Goal: Task Accomplishment & Management: Complete application form

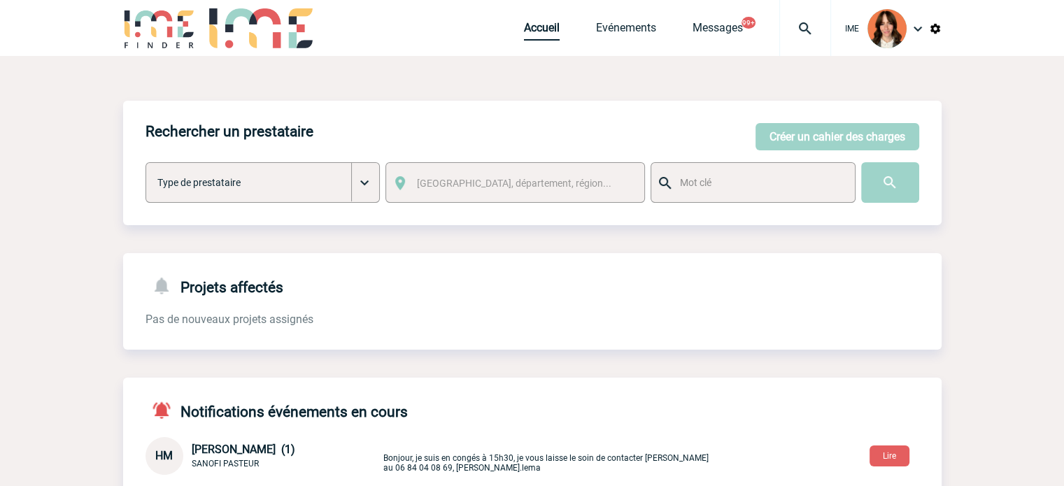
click at [529, 29] on link "Accueil" at bounding box center [542, 31] width 36 height 20
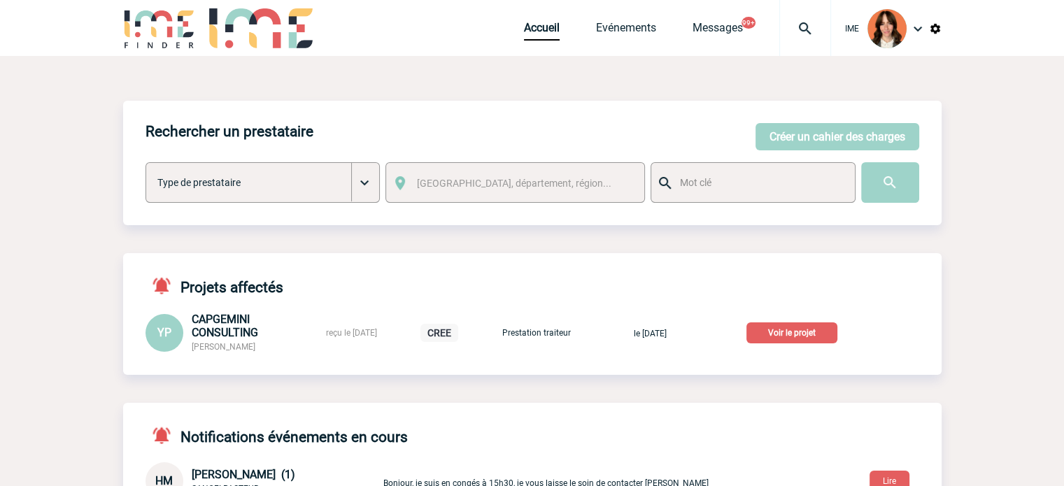
click at [806, 330] on p "Voir le projet" at bounding box center [791, 332] width 91 height 21
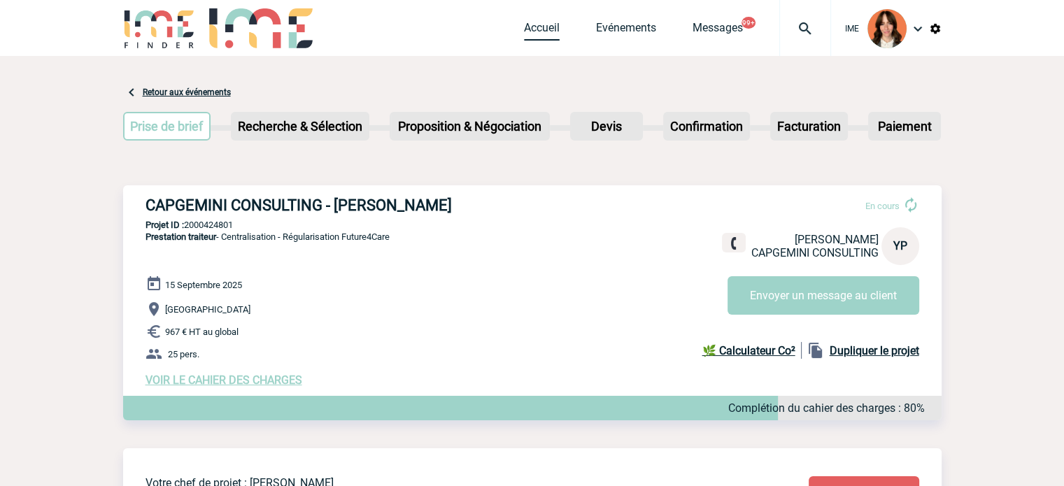
click at [553, 31] on link "Accueil" at bounding box center [542, 31] width 36 height 20
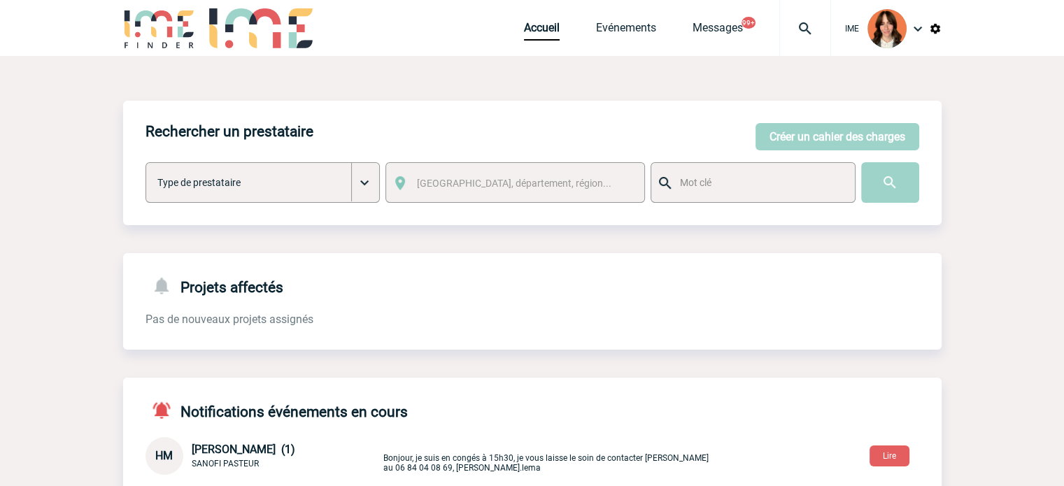
click at [803, 24] on img at bounding box center [805, 28] width 50 height 17
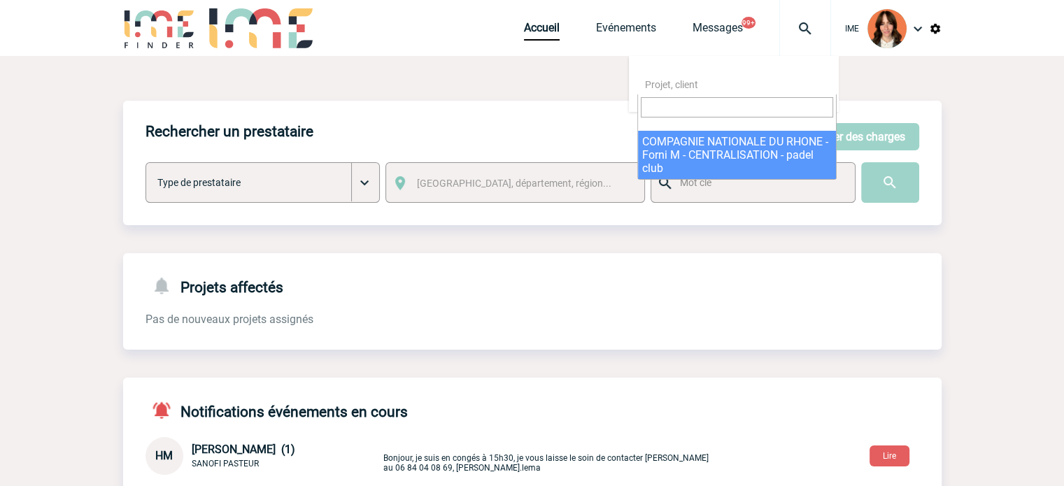
select select "24347"
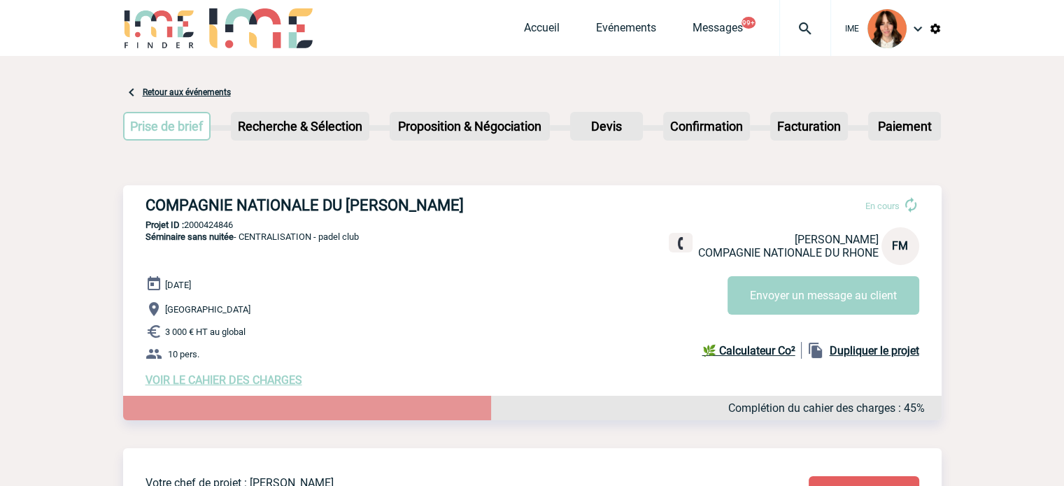
click at [806, 15] on div at bounding box center [805, 28] width 52 height 56
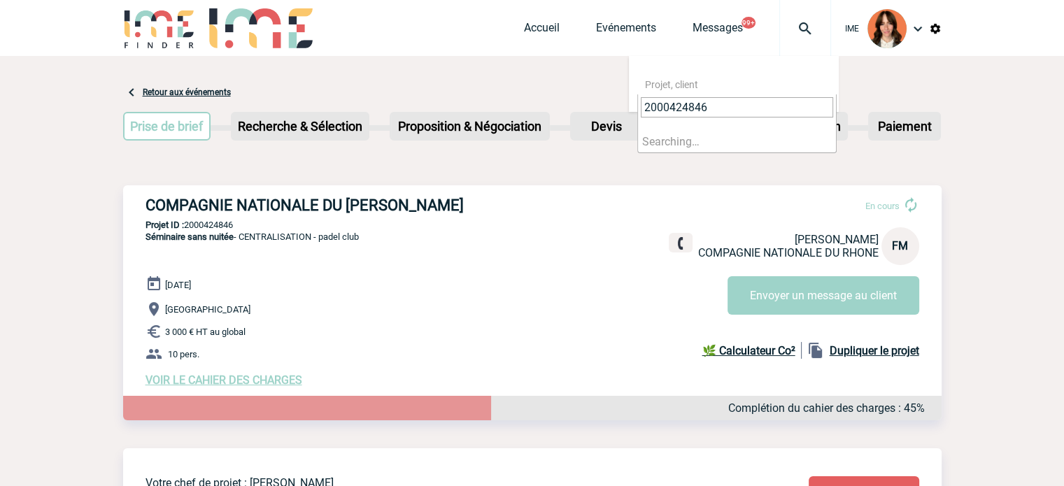
type input "2000424846"
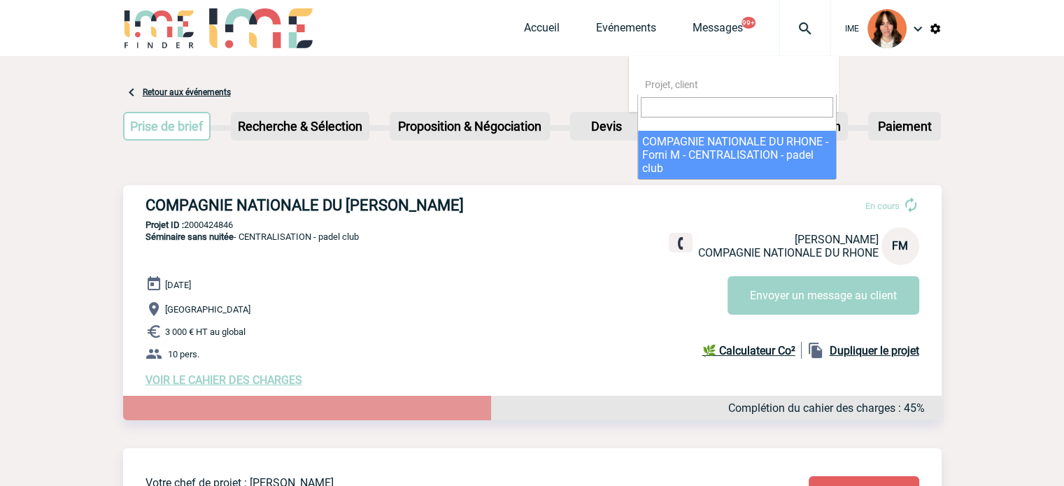
select select "24347"
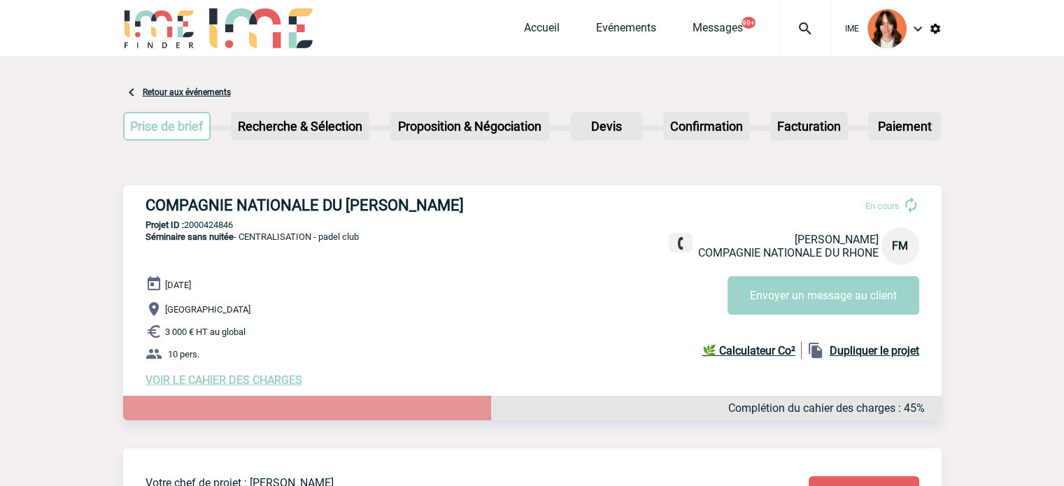
click at [269, 381] on span "VOIR LE CAHIER DES CHARGES" at bounding box center [223, 379] width 157 height 13
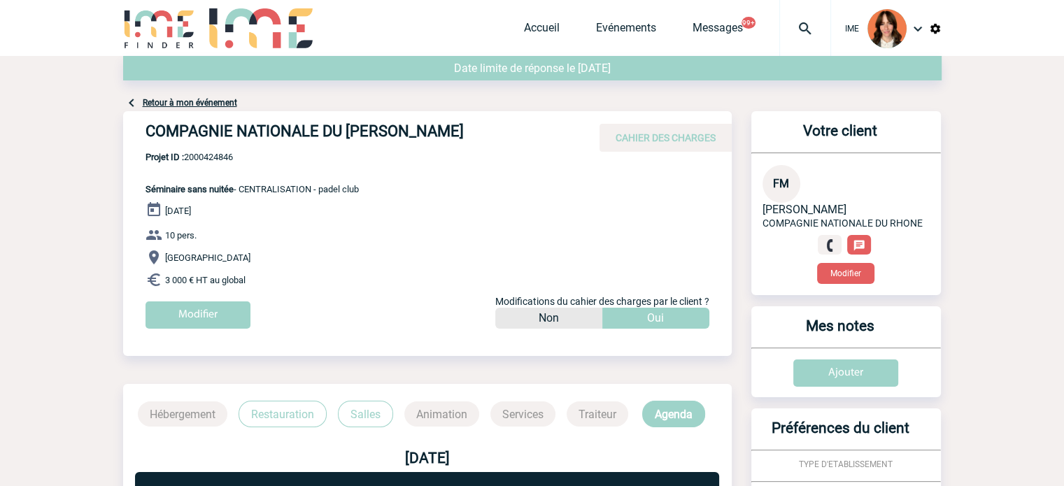
click at [231, 298] on div "[DATE] 10 pers. [GEOGRAPHIC_DATA] 3 000 € HT au global Modifier Modifications d…" at bounding box center [438, 270] width 586 height 138
click at [227, 311] on input "Modifier" at bounding box center [197, 314] width 105 height 27
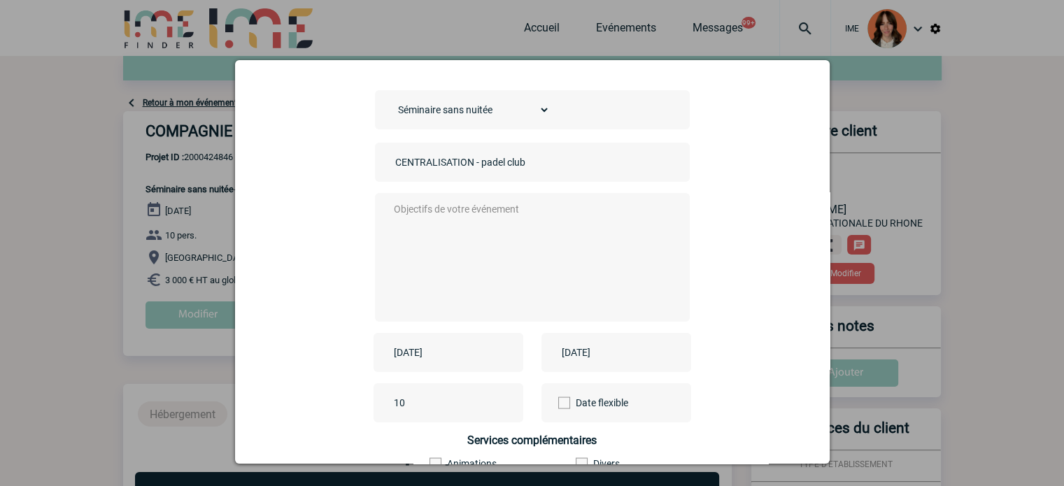
scroll to position [70, 0]
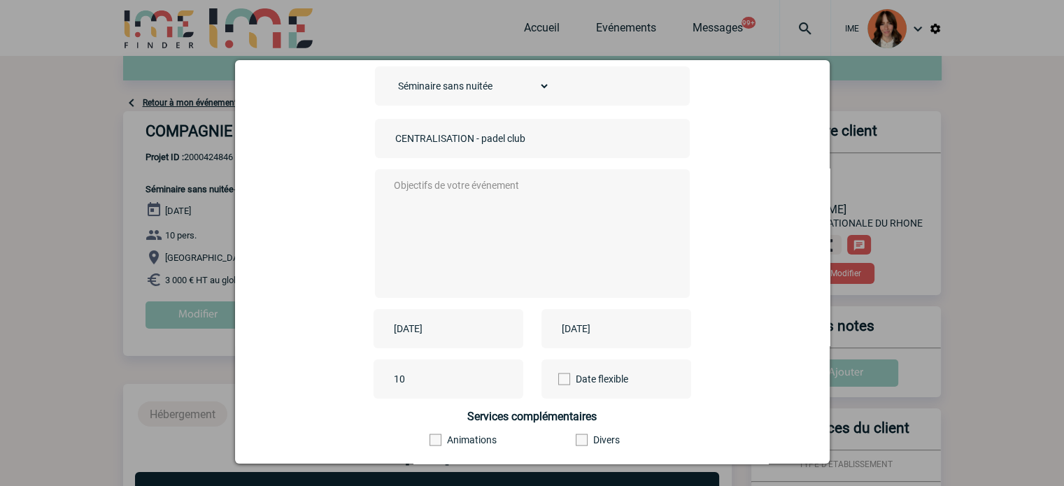
click at [467, 137] on input "CENTRALISATION - padel club" at bounding box center [490, 138] width 196 height 18
click at [464, 241] on textarea at bounding box center [528, 232] width 276 height 112
paste textarea "CENTRALISATION - padel club"
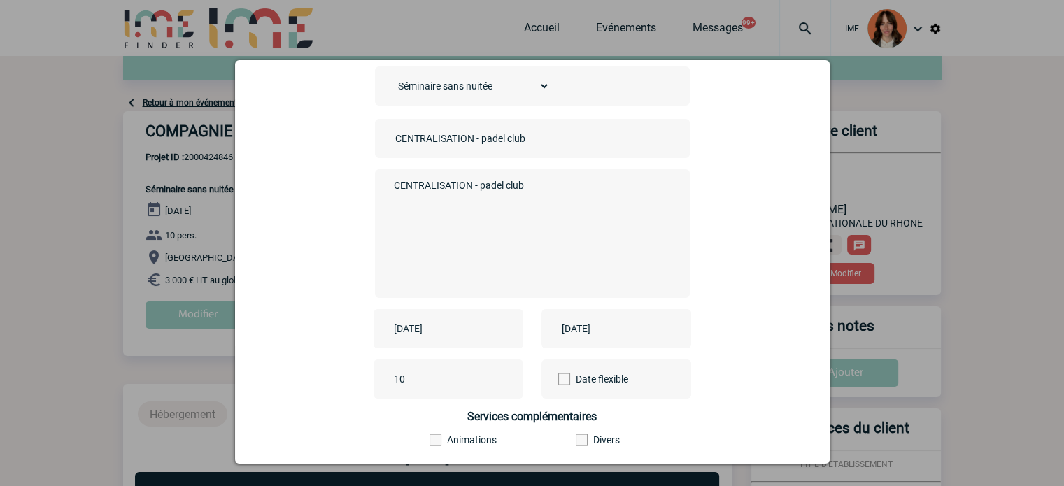
type textarea "CENTRALISATION - padel club"
click at [445, 334] on input "2025-07-16" at bounding box center [438, 329] width 96 height 18
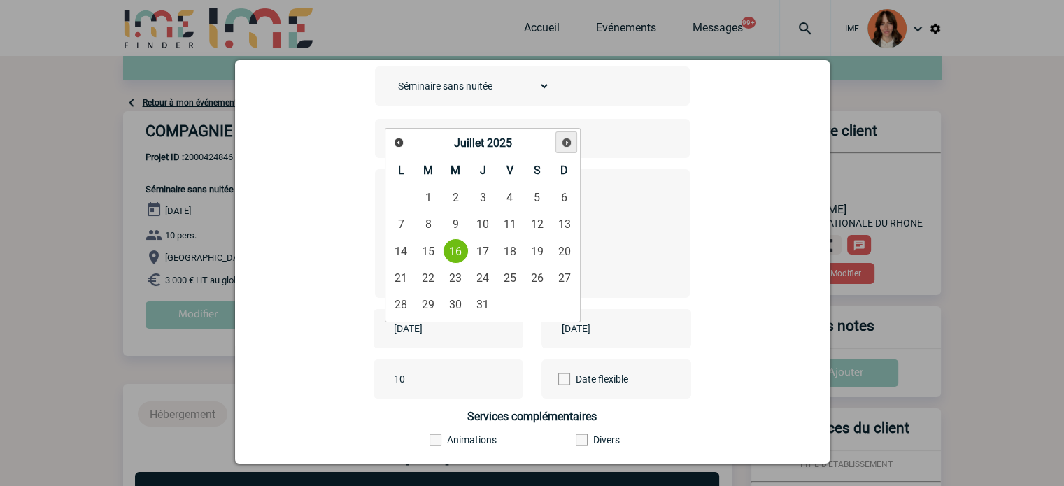
click at [568, 136] on link "Suivant" at bounding box center [566, 142] width 22 height 22
click at [568, 137] on span "Suivant" at bounding box center [566, 142] width 11 height 11
click at [428, 304] on link "30" at bounding box center [428, 304] width 26 height 25
type input "2025-09-30"
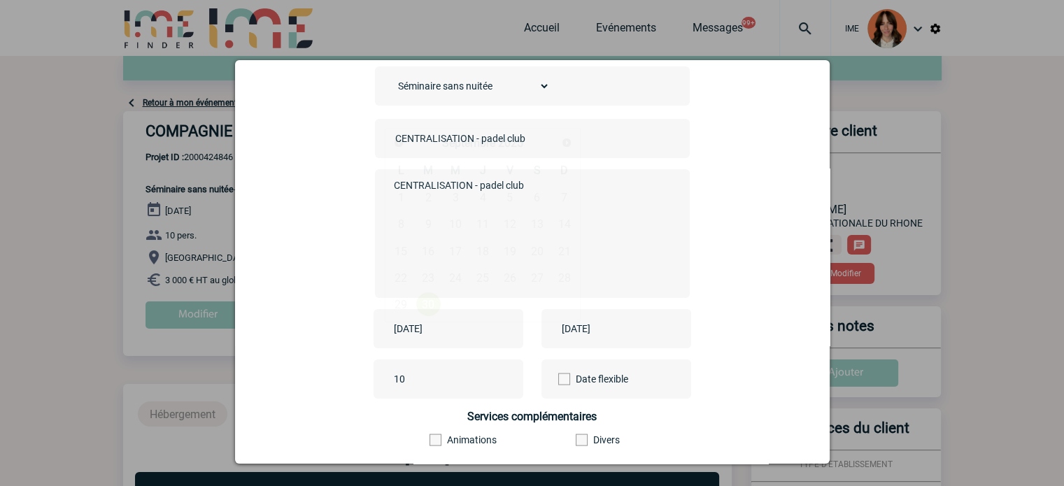
click at [428, 327] on input "2025-09-30" at bounding box center [438, 329] width 96 height 18
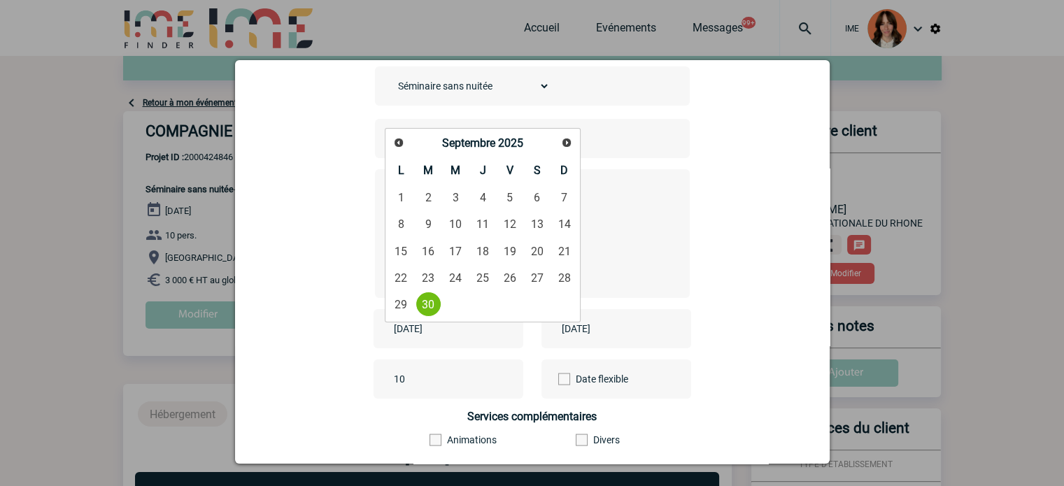
click at [428, 327] on input "[DATE]" at bounding box center [438, 329] width 96 height 18
click at [566, 323] on input "2025-07-16" at bounding box center [606, 329] width 96 height 18
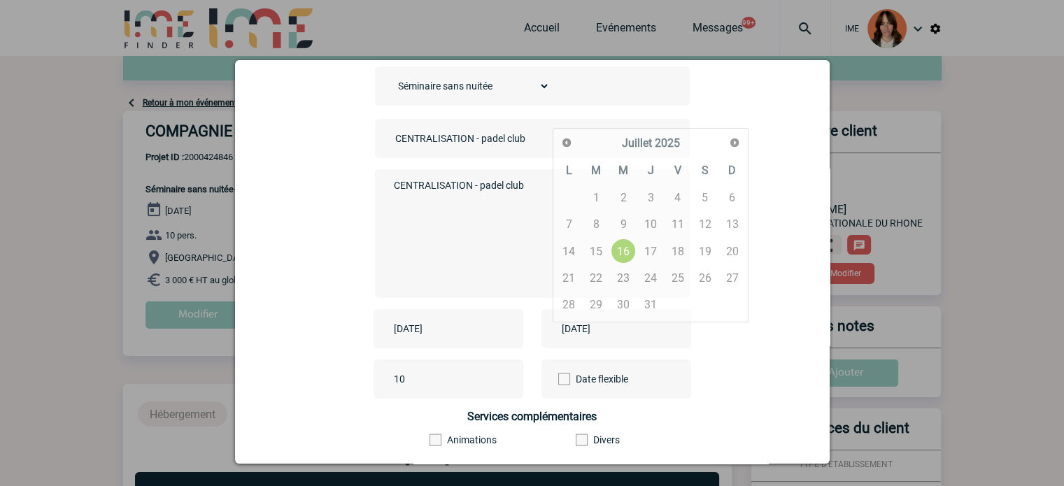
click at [566, 323] on input "2025-07-16" at bounding box center [606, 329] width 96 height 18
paste input "9-30"
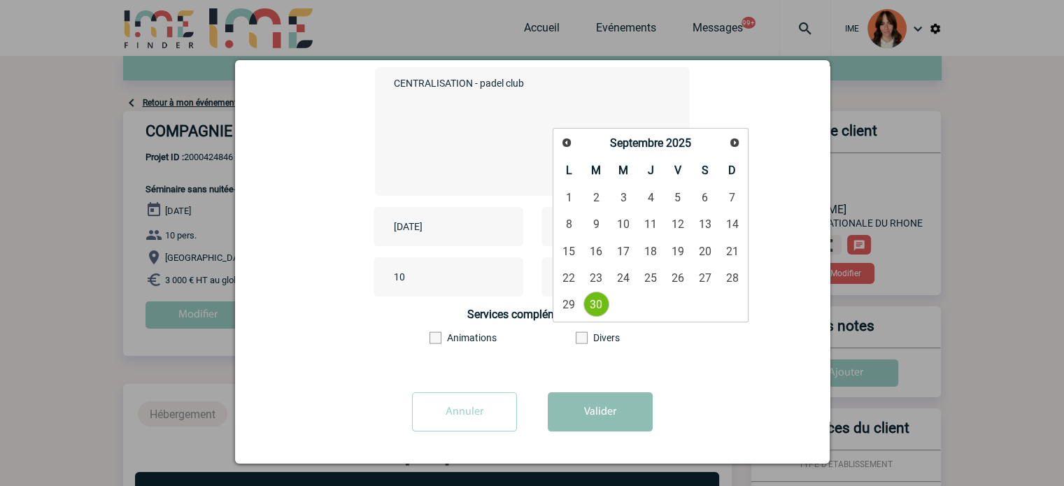
scroll to position [173, 0]
type input "2025-09-30"
click at [568, 413] on button "Valider" at bounding box center [600, 411] width 105 height 39
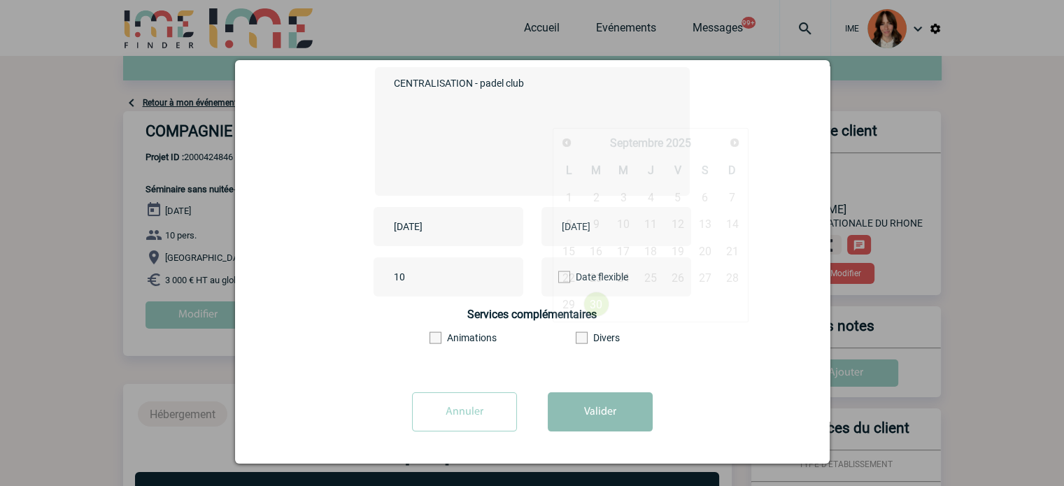
scroll to position [0, 0]
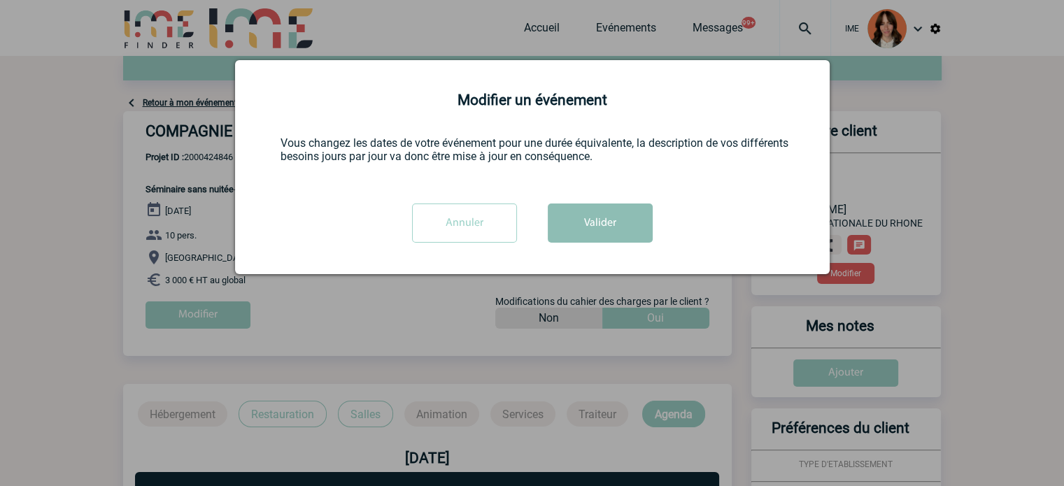
click at [575, 226] on button "Valider" at bounding box center [600, 222] width 105 height 39
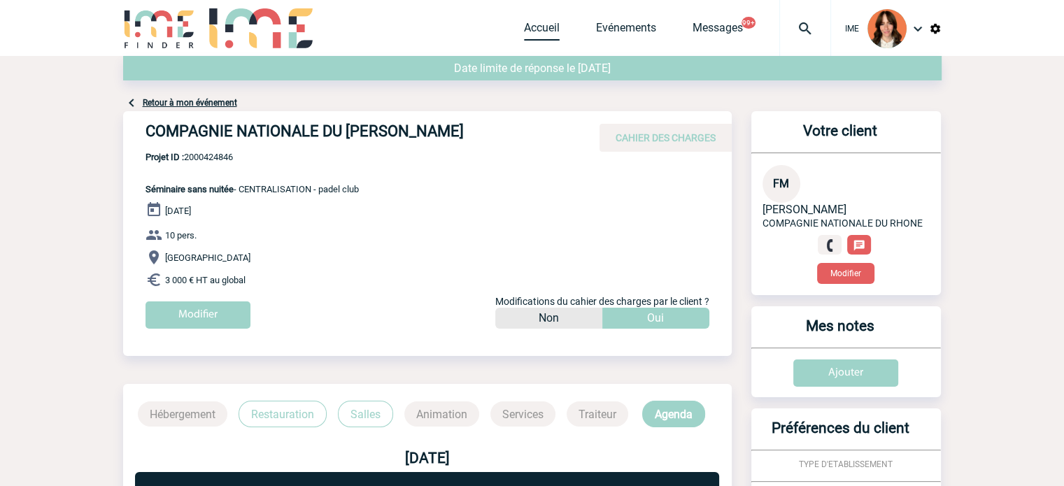
click at [549, 38] on link "Accueil" at bounding box center [542, 31] width 36 height 20
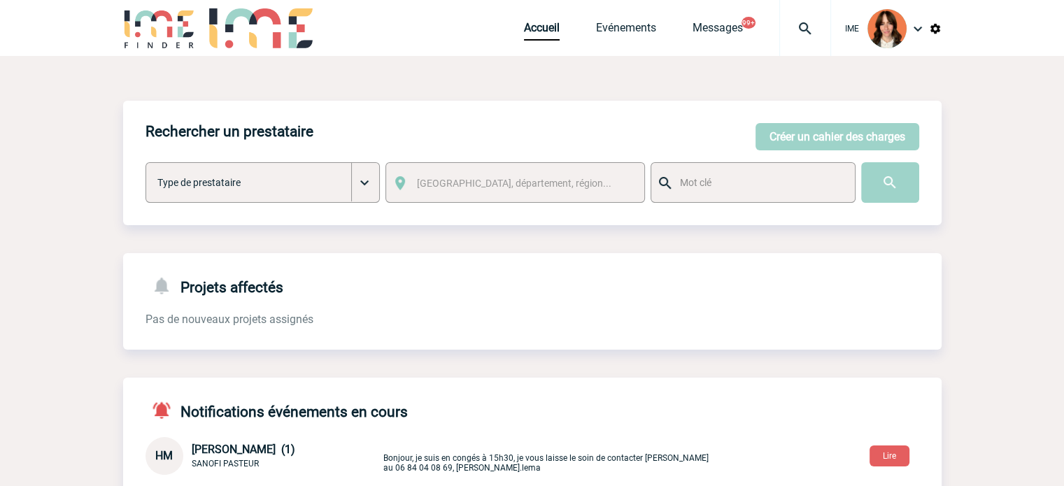
click at [814, 33] on img at bounding box center [805, 28] width 50 height 17
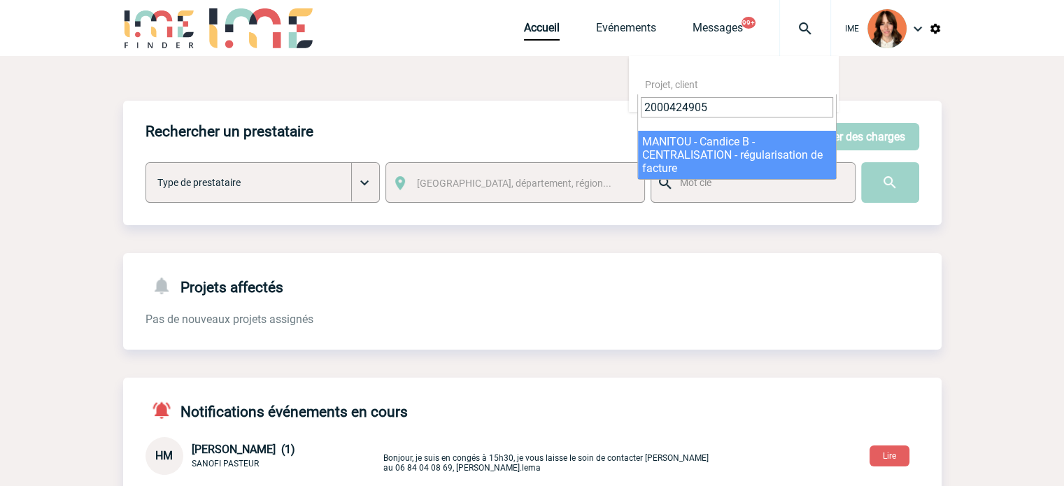
type input "2000424905"
select select "24406"
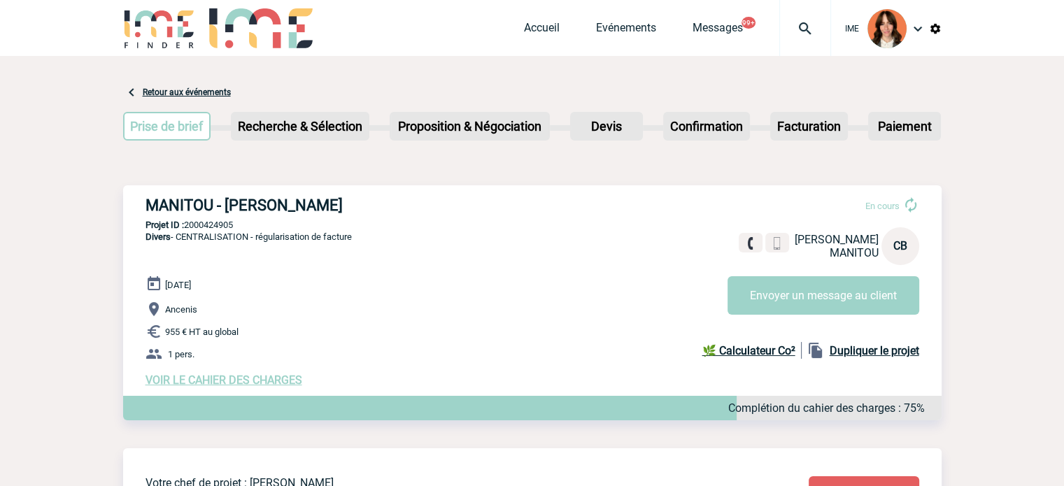
click at [795, 17] on div at bounding box center [805, 28] width 52 height 56
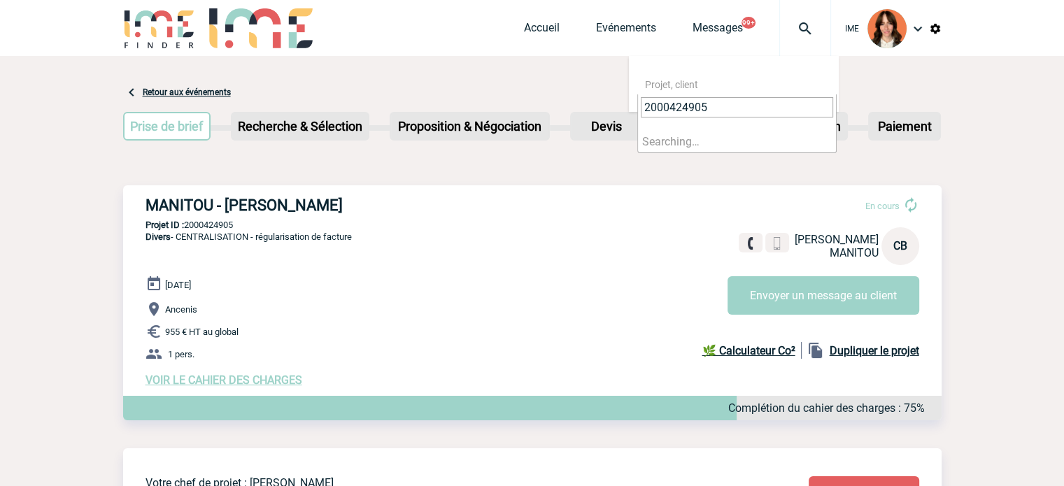
type input "2000424905"
select select "24406"
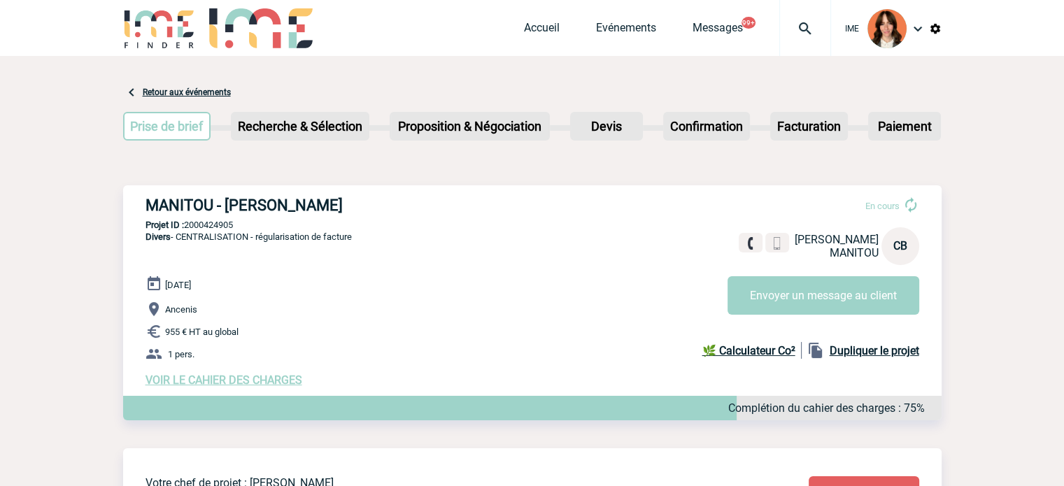
click at [222, 380] on span "VOIR LE CAHIER DES CHARGES" at bounding box center [223, 379] width 157 height 13
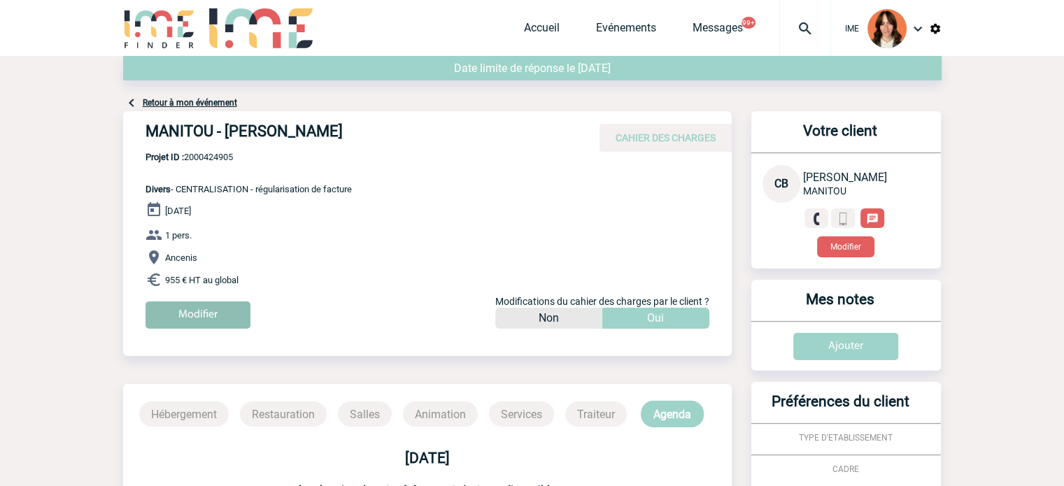
click at [213, 321] on input "Modifier" at bounding box center [197, 314] width 105 height 27
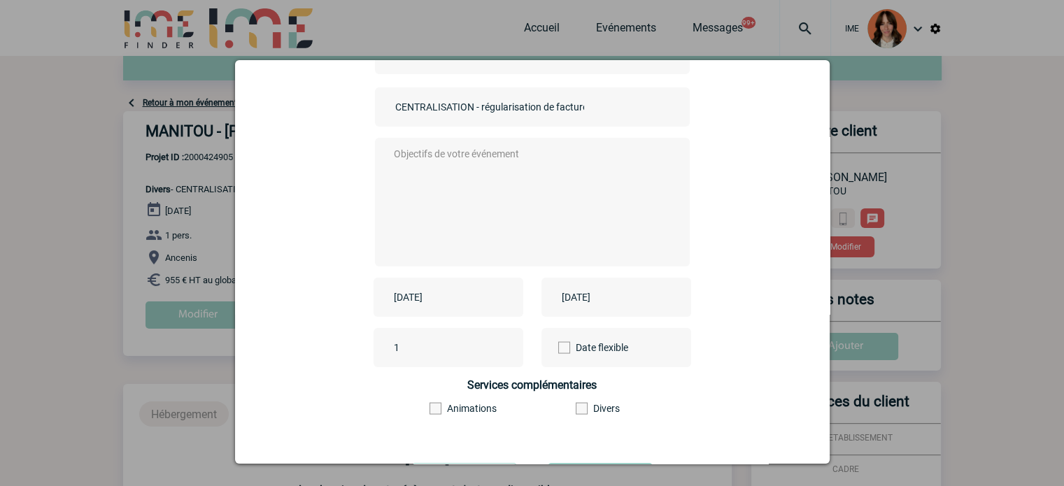
scroll to position [140, 0]
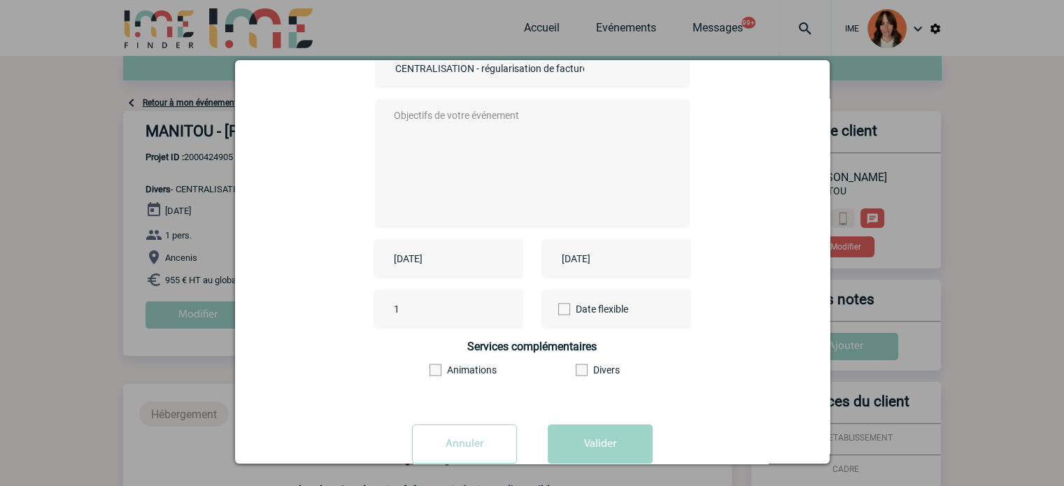
click at [416, 259] on input "2025-08-12" at bounding box center [438, 259] width 96 height 18
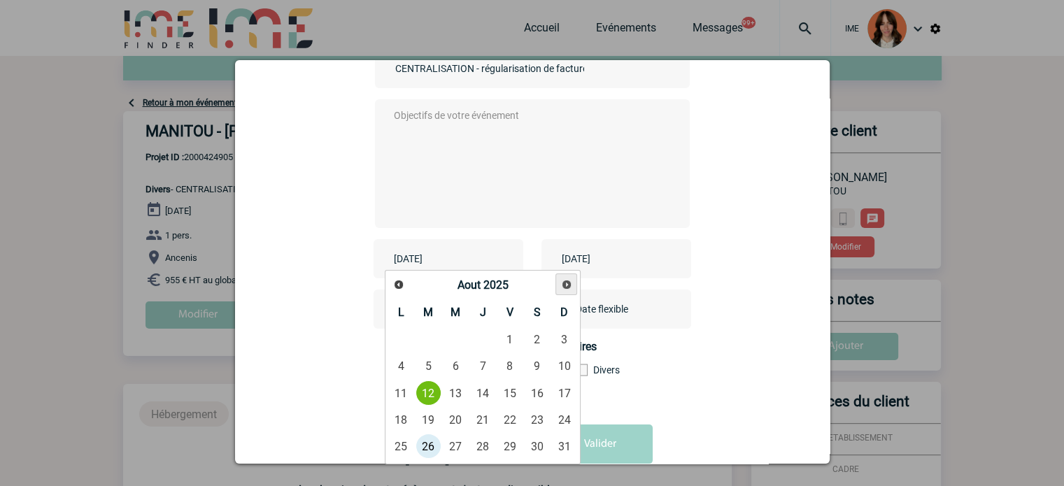
click at [564, 285] on span "Suivant" at bounding box center [566, 284] width 11 height 11
click at [424, 450] on link "30" at bounding box center [428, 446] width 26 height 25
type input "2025-09-30"
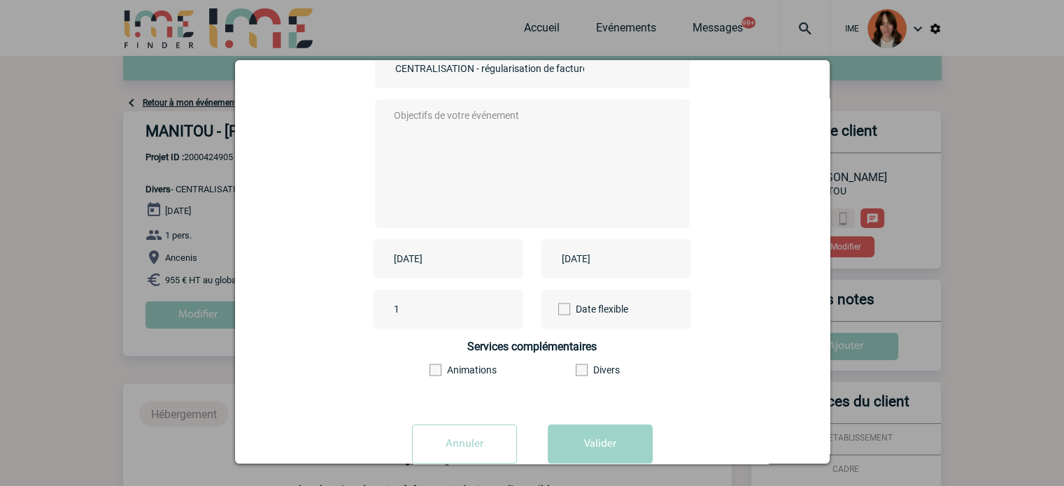
click at [431, 264] on input "2025-09-30" at bounding box center [438, 259] width 96 height 18
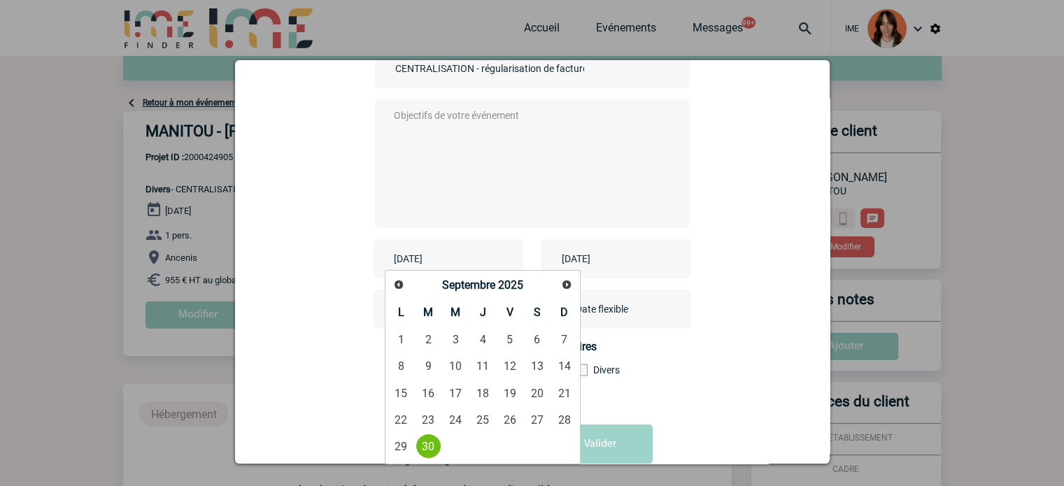
click at [571, 262] on input "2025-08-12" at bounding box center [606, 259] width 96 height 18
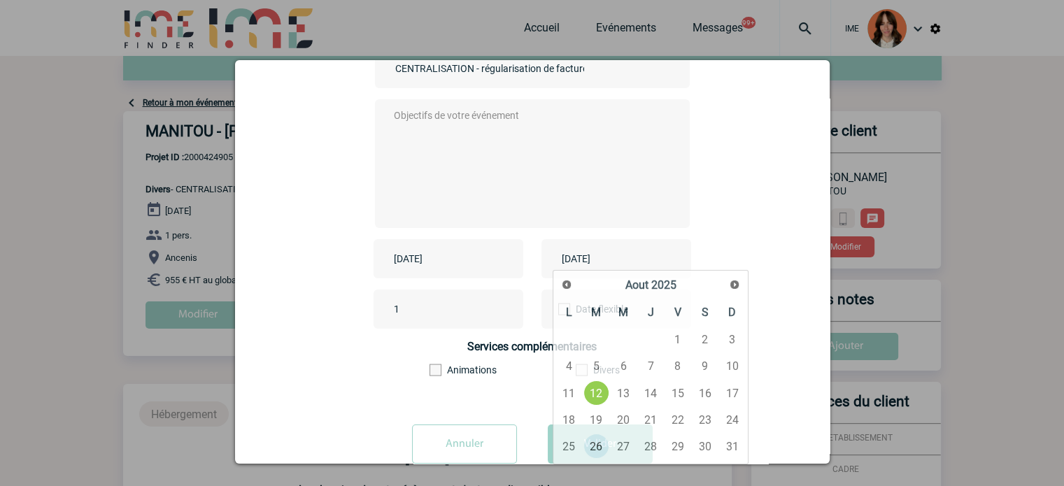
click at [571, 262] on input "2025-08-12" at bounding box center [606, 259] width 96 height 18
paste input "9-30"
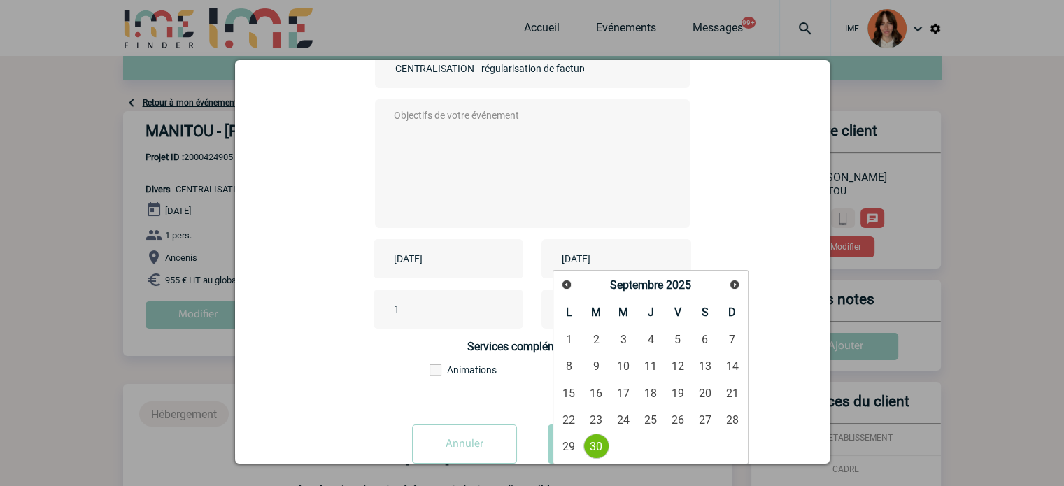
type input "2025-09-30"
click at [522, 190] on textarea at bounding box center [528, 162] width 276 height 112
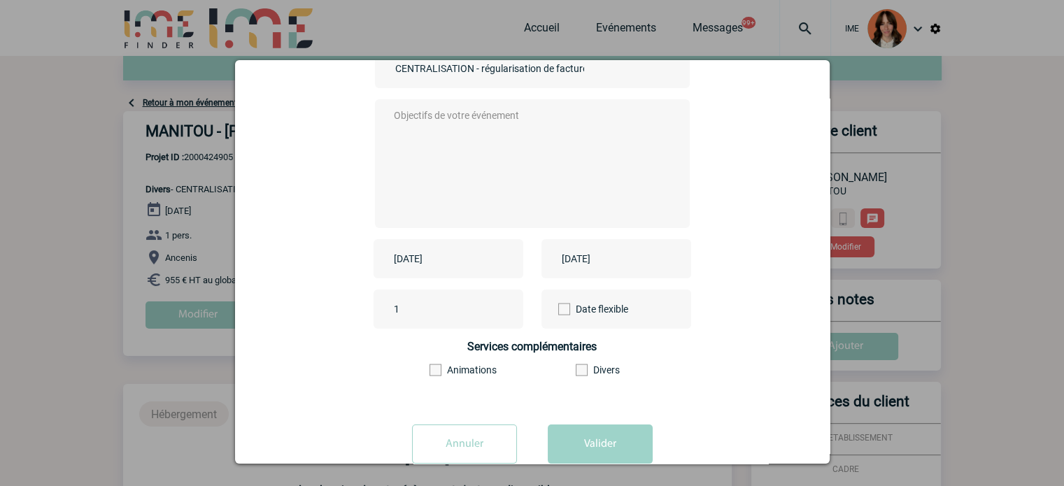
click at [485, 80] on div "CENTRALISATION - régularisation de facture" at bounding box center [532, 68] width 315 height 39
click at [485, 73] on input "CENTRALISATION - régularisation de facture" at bounding box center [490, 68] width 196 height 18
click at [470, 141] on textarea at bounding box center [528, 162] width 276 height 112
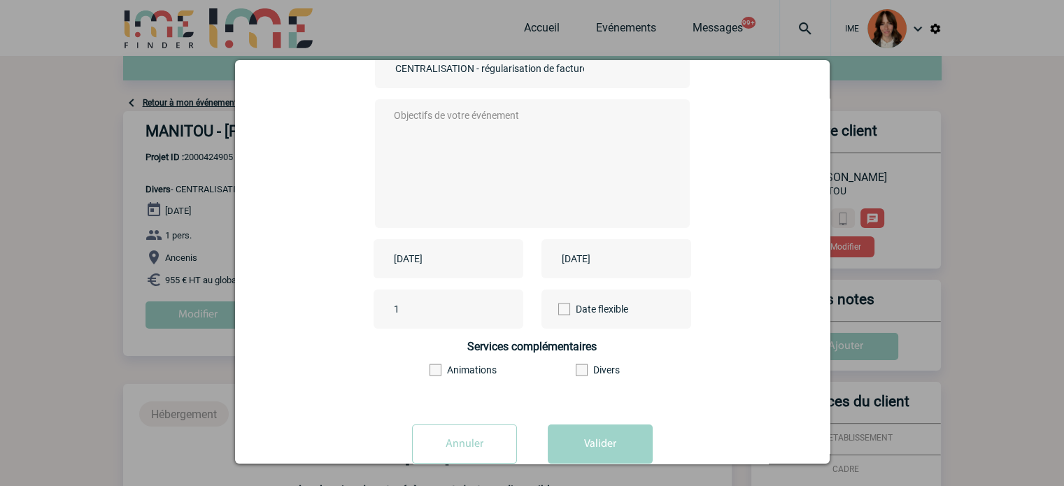
paste textarea "CENTRALISATION - régularisation de facture"
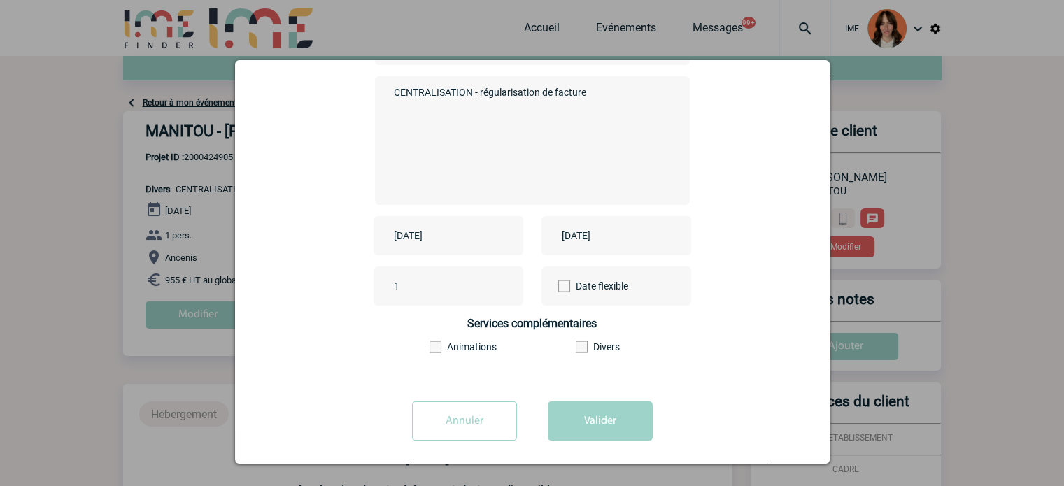
scroll to position [173, 0]
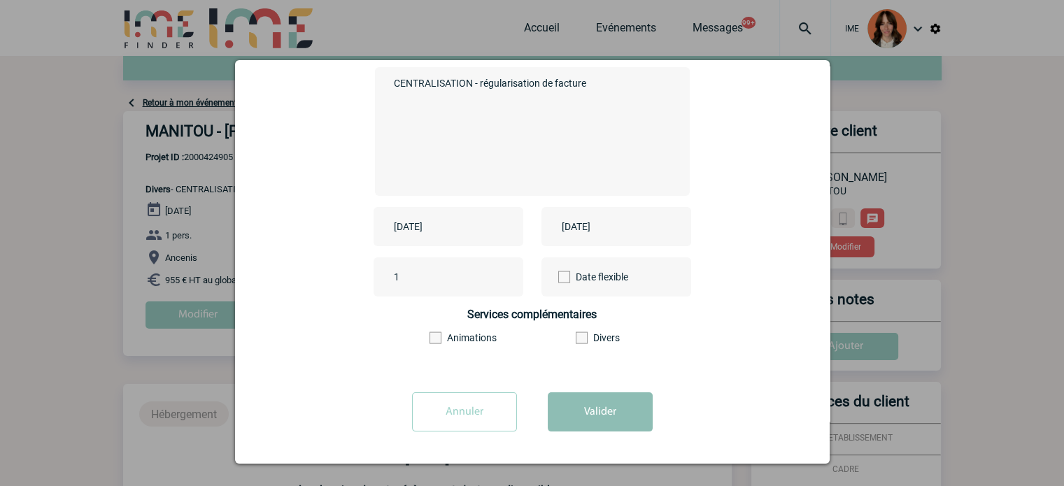
type textarea "CENTRALISATION - régularisation de facture"
click at [624, 413] on button "Valider" at bounding box center [600, 411] width 105 height 39
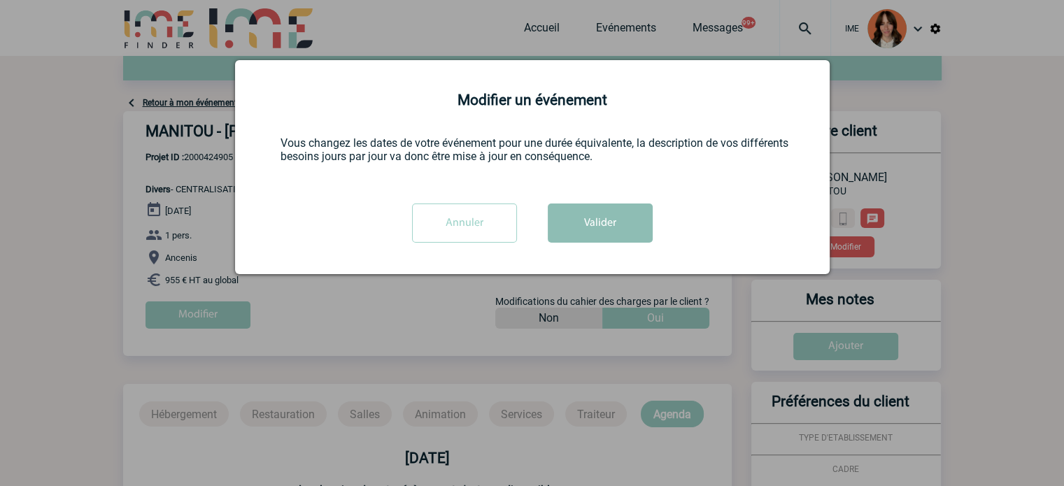
scroll to position [0, 0]
click at [566, 241] on button "Valider" at bounding box center [600, 222] width 105 height 39
click at [617, 217] on button "Valider" at bounding box center [600, 222] width 105 height 39
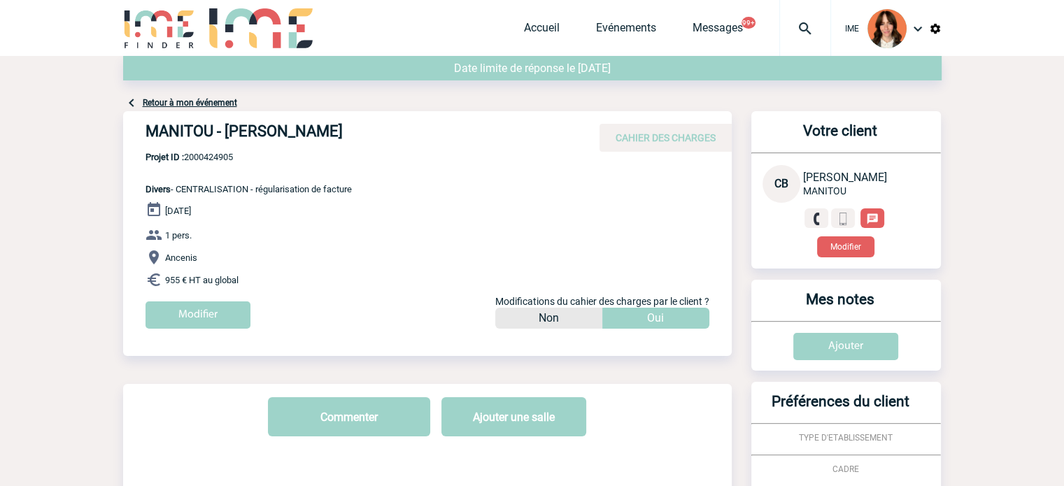
click at [207, 150] on div "MANITOU - Candice BLANCHARD CAHIER DES CHARGES" at bounding box center [427, 131] width 608 height 41
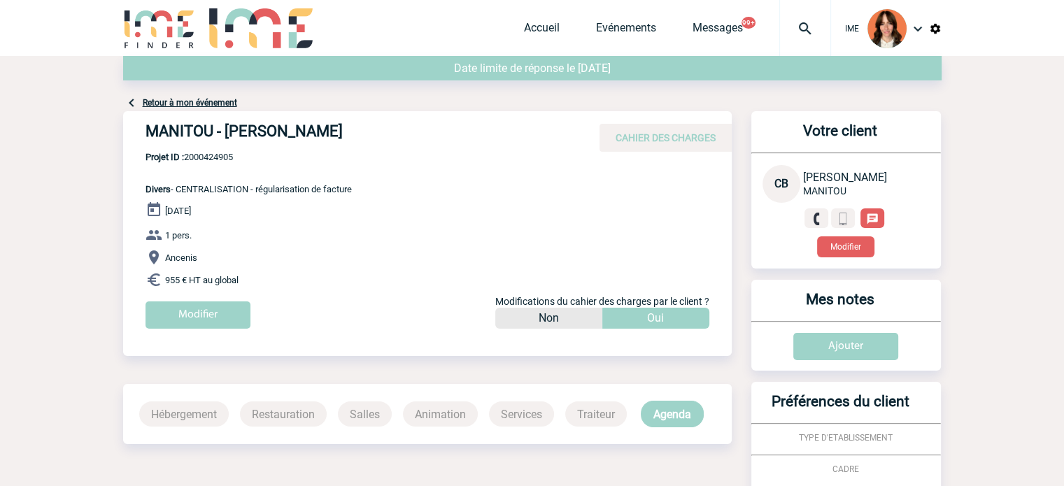
click at [207, 150] on div "MANITOU - Candice BLANCHARD CAHIER DES CHARGES" at bounding box center [427, 131] width 608 height 41
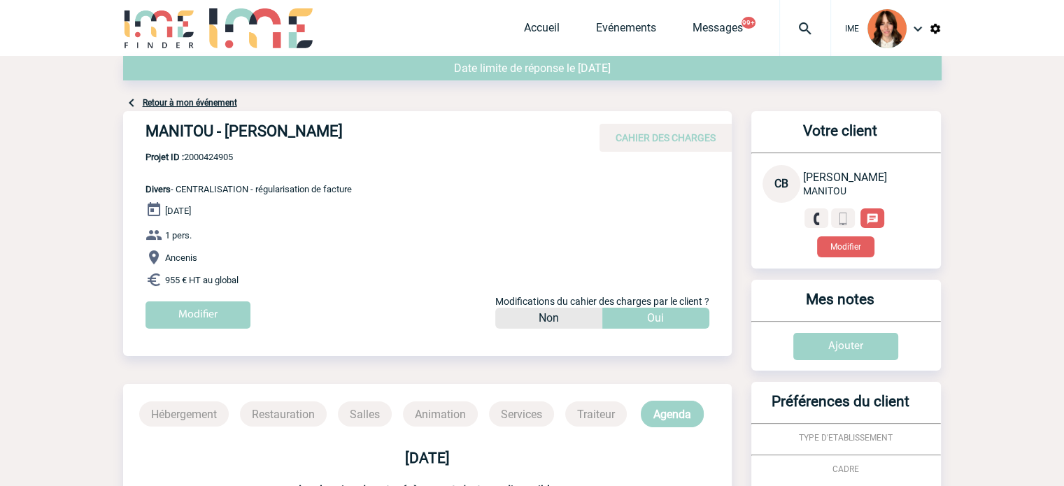
click at [208, 160] on span "Projet ID : 2000424905" at bounding box center [248, 157] width 206 height 10
click at [210, 159] on span "Projet ID : 2000424905" at bounding box center [248, 157] width 206 height 10
copy span "2000424905"
click at [543, 30] on link "Accueil" at bounding box center [542, 31] width 36 height 20
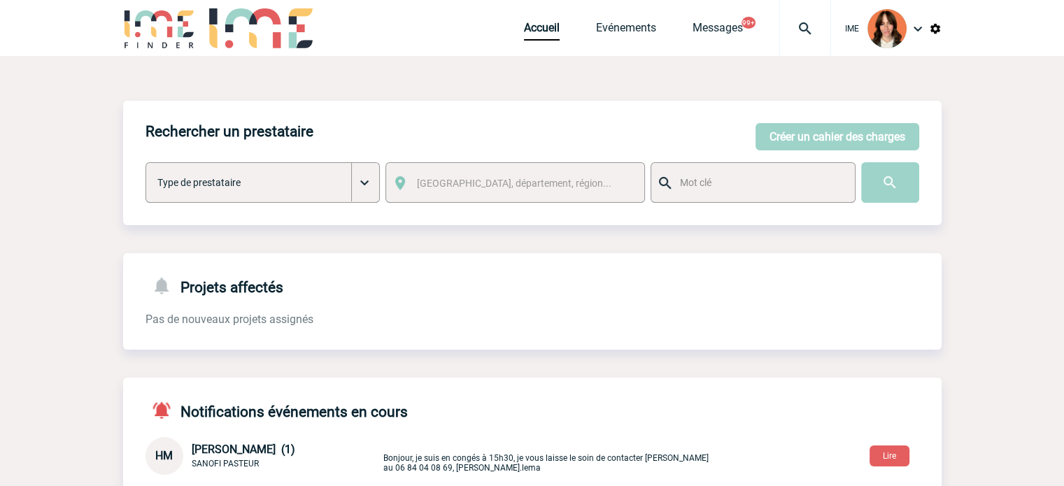
click at [796, 31] on img at bounding box center [805, 28] width 50 height 17
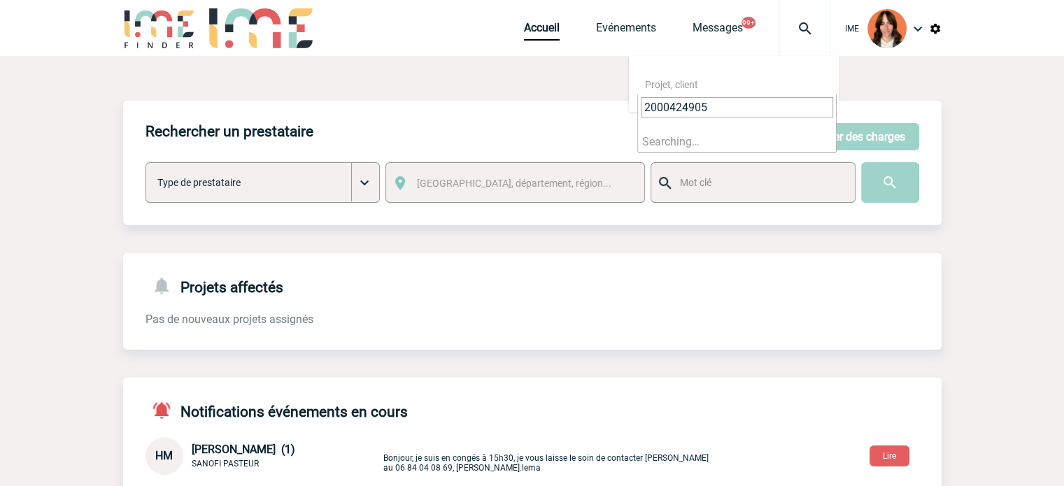
type input "2000424905"
select select "24406"
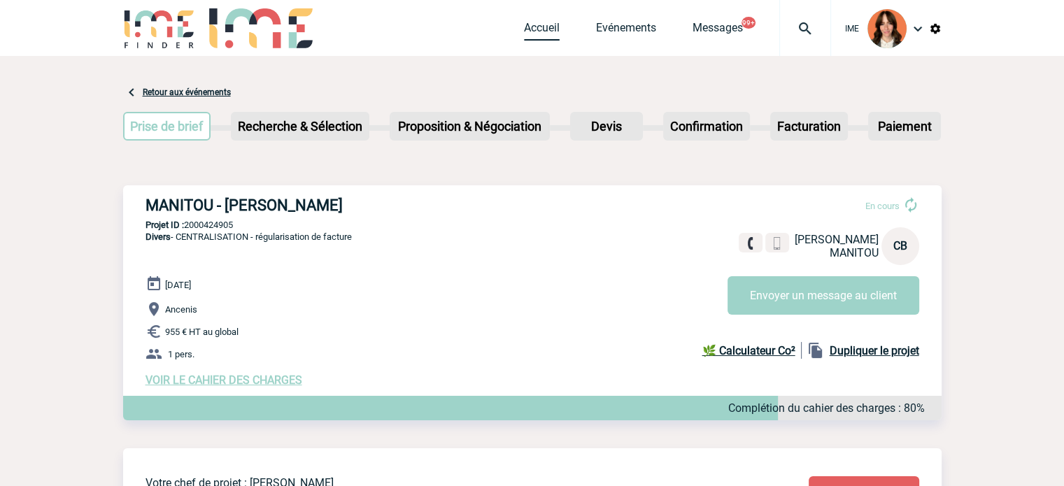
drag, startPoint x: 520, startPoint y: 27, endPoint x: 528, endPoint y: 31, distance: 8.8
click at [520, 27] on div "IME Accueil Evénements 99+" at bounding box center [532, 29] width 818 height 59
click at [531, 33] on link "Accueil" at bounding box center [542, 31] width 36 height 20
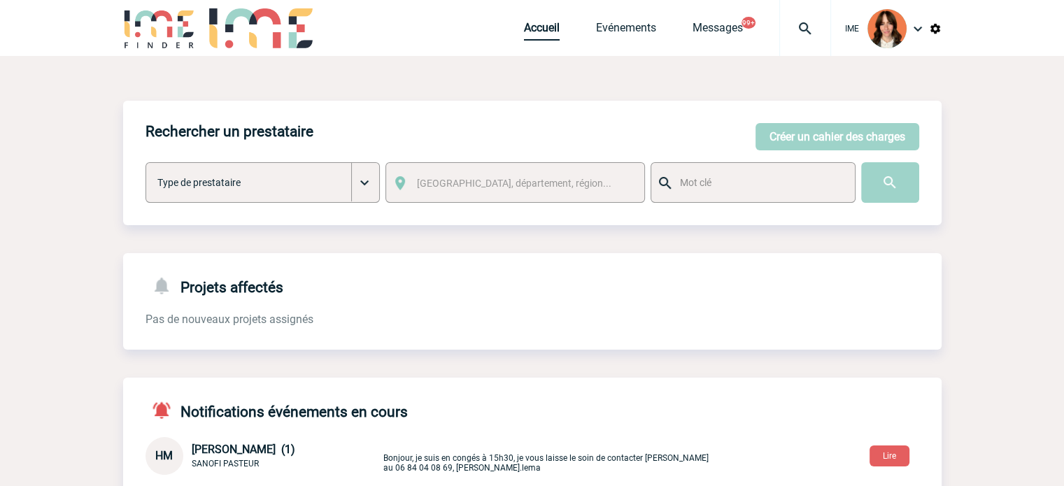
click at [530, 29] on link "Accueil" at bounding box center [542, 31] width 36 height 20
click at [547, 41] on div "Accueil Evénements Messages 99+ Projet, client Projet, client" at bounding box center [677, 28] width 307 height 56
click at [544, 32] on link "Accueil" at bounding box center [542, 31] width 36 height 20
